Goal: Transaction & Acquisition: Purchase product/service

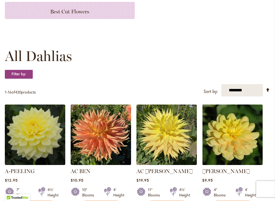
scroll to position [115, 0]
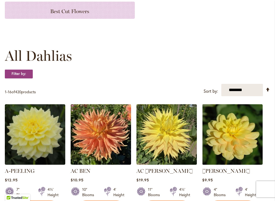
click at [240, 88] on select "**********" at bounding box center [242, 90] width 42 height 12
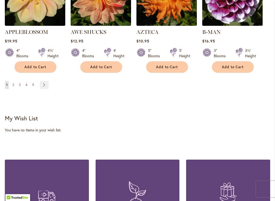
scroll to position [599, 0]
click at [44, 81] on link "Page Next" at bounding box center [44, 85] width 9 height 8
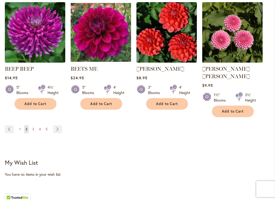
scroll to position [555, 0]
click at [56, 125] on link "Page Next" at bounding box center [57, 129] width 9 height 8
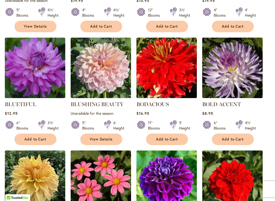
scroll to position [406, 0]
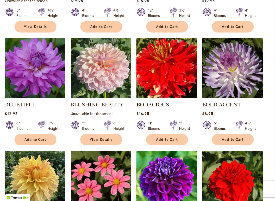
click at [163, 68] on img at bounding box center [166, 68] width 60 height 60
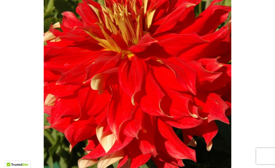
scroll to position [130, 0]
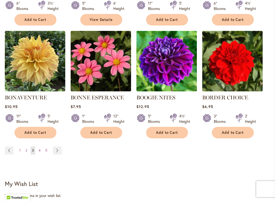
scroll to position [527, 0]
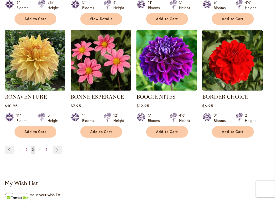
click at [56, 149] on link "Page Next" at bounding box center [57, 149] width 9 height 8
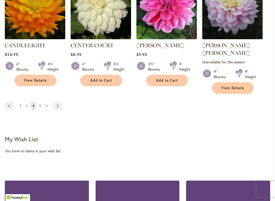
scroll to position [585, 0]
click at [58, 102] on link "Page Next" at bounding box center [57, 106] width 9 height 8
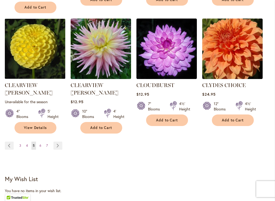
scroll to position [553, 0]
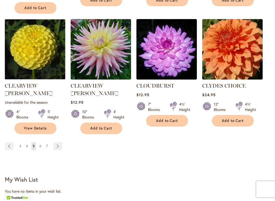
click at [57, 142] on link "Page Next" at bounding box center [57, 146] width 9 height 8
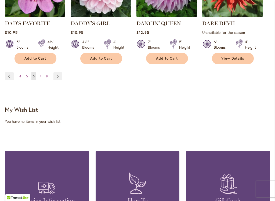
scroll to position [620, 0]
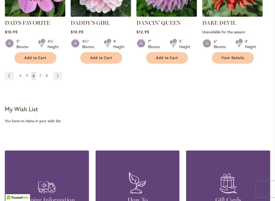
click at [56, 72] on link "Page Next" at bounding box center [57, 76] width 9 height 8
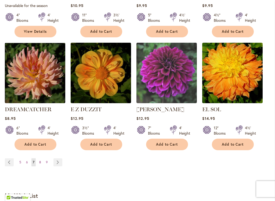
scroll to position [529, 0]
click at [56, 158] on link "Page Next" at bounding box center [57, 162] width 9 height 8
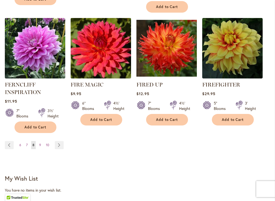
scroll to position [552, 0]
click at [60, 143] on link "Page Next" at bounding box center [59, 145] width 9 height 8
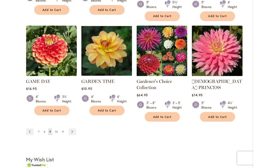
scroll to position [548, 0]
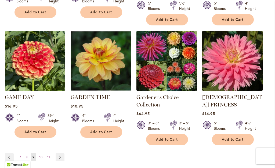
click at [60, 154] on link "Page Next" at bounding box center [60, 158] width 9 height 8
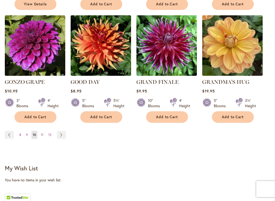
scroll to position [549, 0]
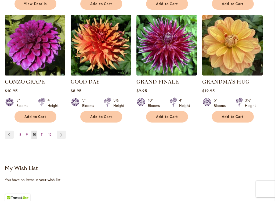
click at [61, 130] on link "Page Next" at bounding box center [61, 134] width 9 height 8
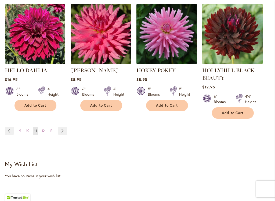
scroll to position [573, 0]
click at [62, 130] on link "Page Next" at bounding box center [62, 131] width 9 height 8
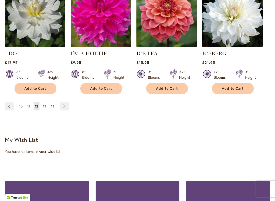
scroll to position [578, 0]
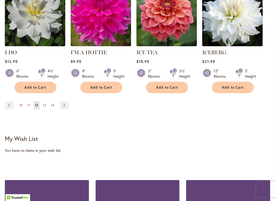
click at [63, 101] on link "Page Next" at bounding box center [64, 105] width 9 height 8
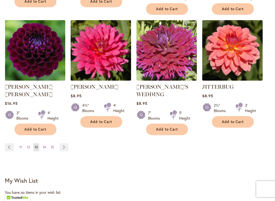
scroll to position [550, 0]
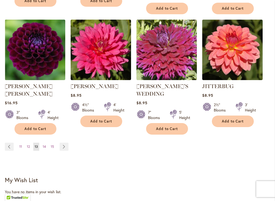
click at [62, 143] on link "Page Next" at bounding box center [64, 147] width 9 height 8
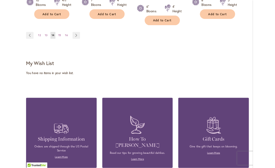
scroll to position [659, 0]
